Goal: Find specific page/section: Find specific page/section

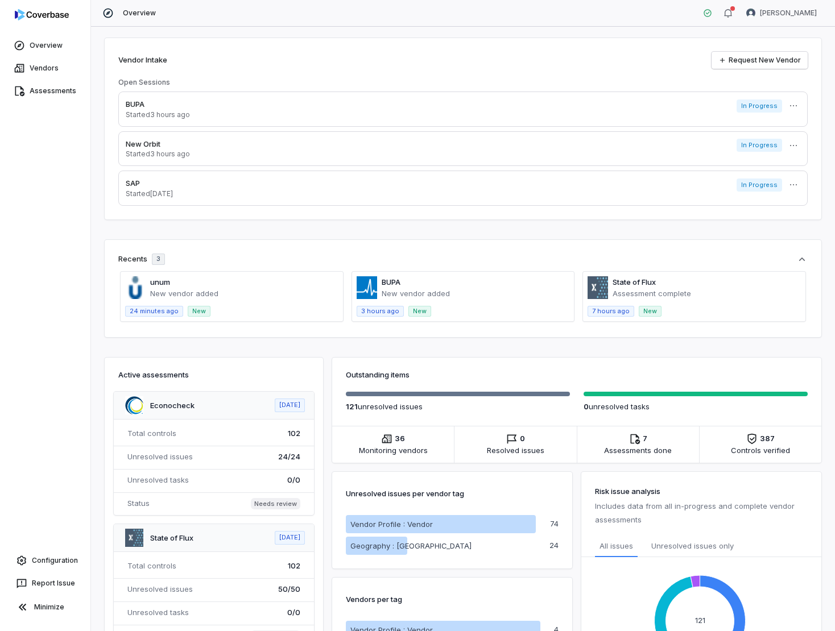
click at [156, 285] on span at bounding box center [232, 296] width 222 height 49
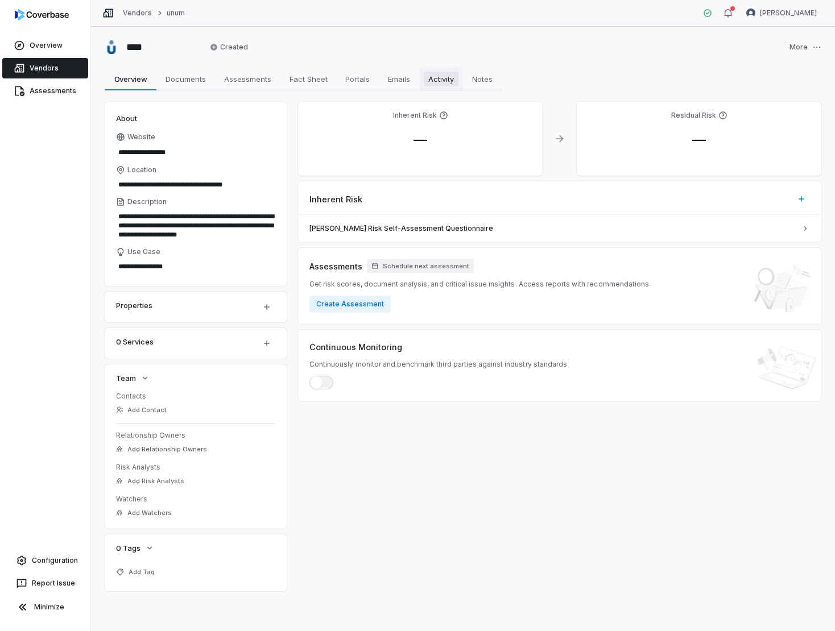
click at [440, 79] on span "Activity" at bounding box center [441, 79] width 35 height 15
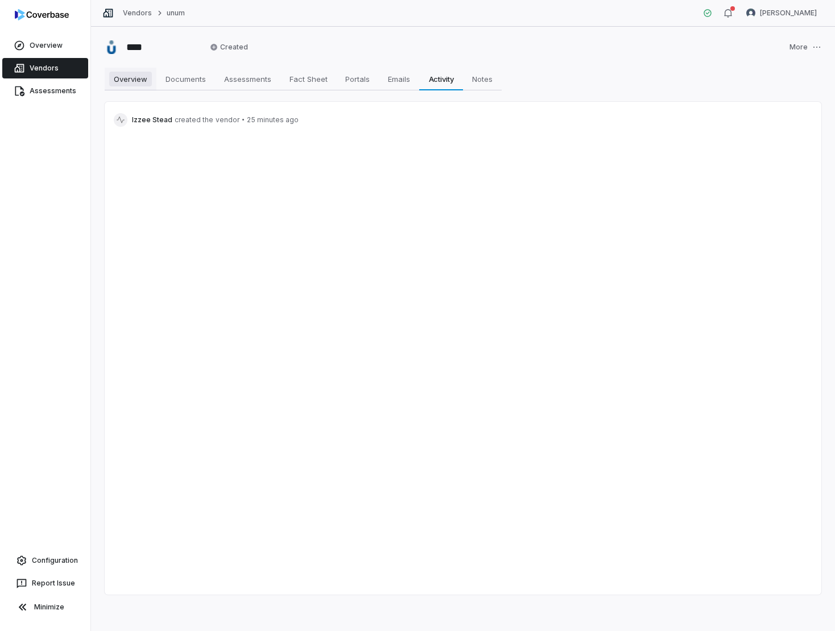
click at [136, 78] on span "Overview" at bounding box center [130, 79] width 43 height 15
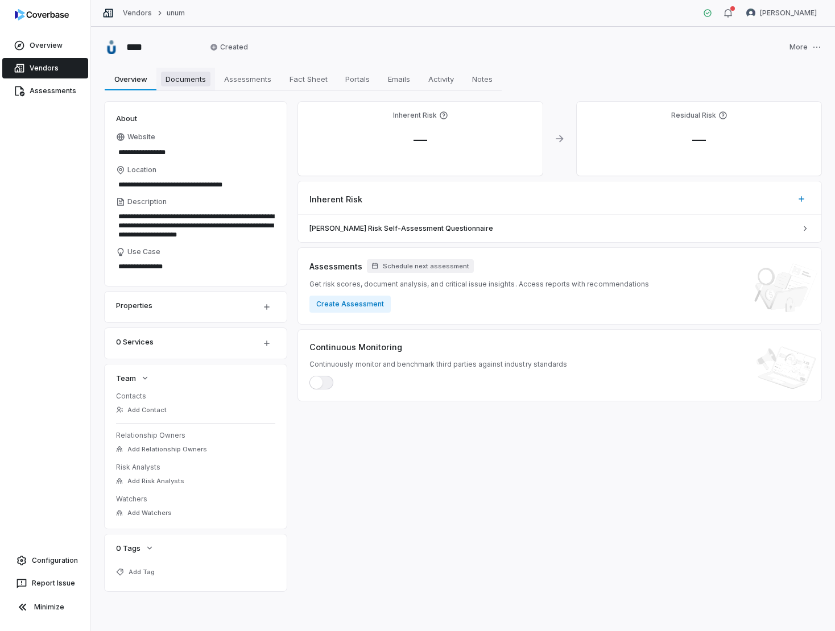
click at [192, 77] on span "Documents" at bounding box center [185, 79] width 49 height 15
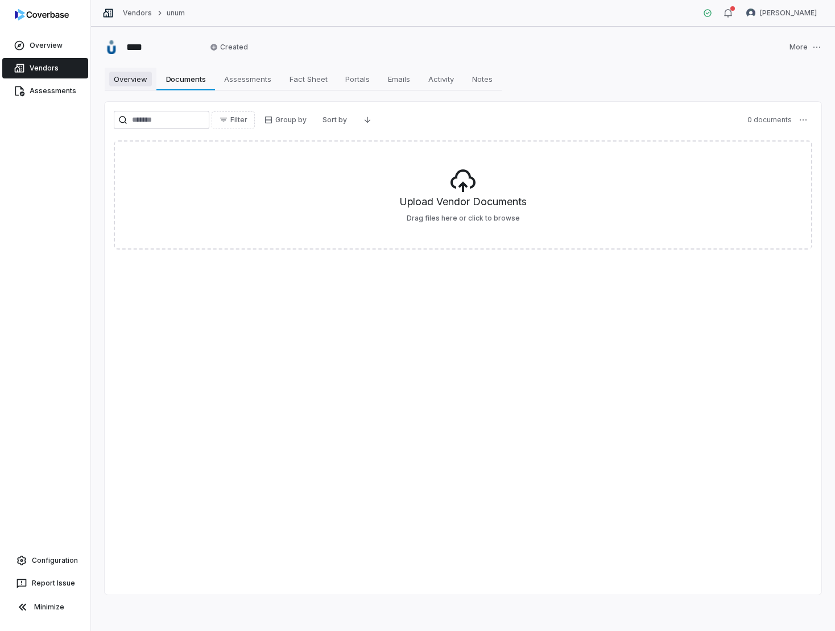
click at [146, 78] on span "Overview" at bounding box center [130, 79] width 43 height 15
type textarea "*"
